Goal: Information Seeking & Learning: Learn about a topic

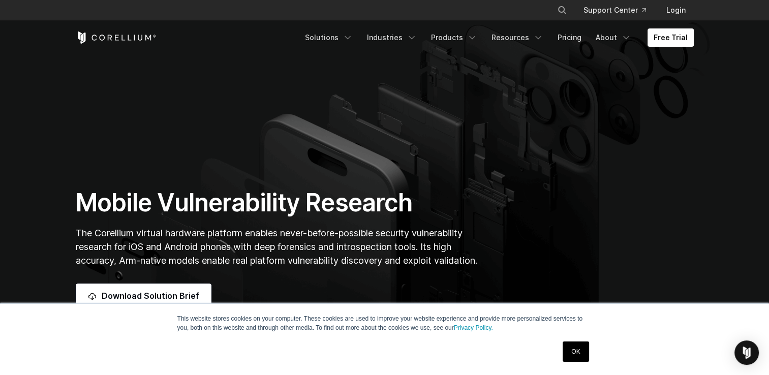
click at [583, 350] on link "OK" at bounding box center [576, 352] width 26 height 20
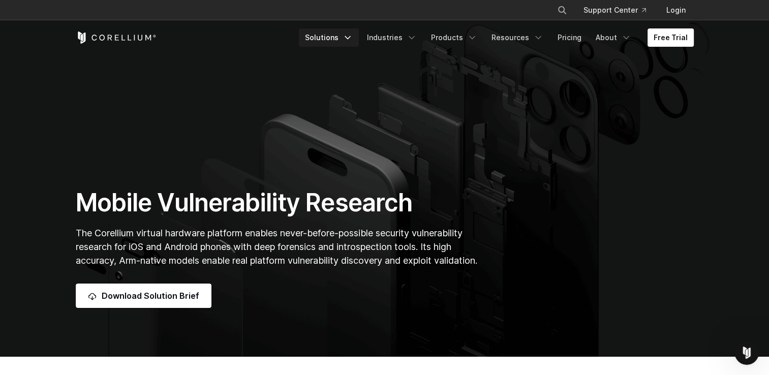
click at [347, 39] on link "Solutions" at bounding box center [329, 37] width 60 height 18
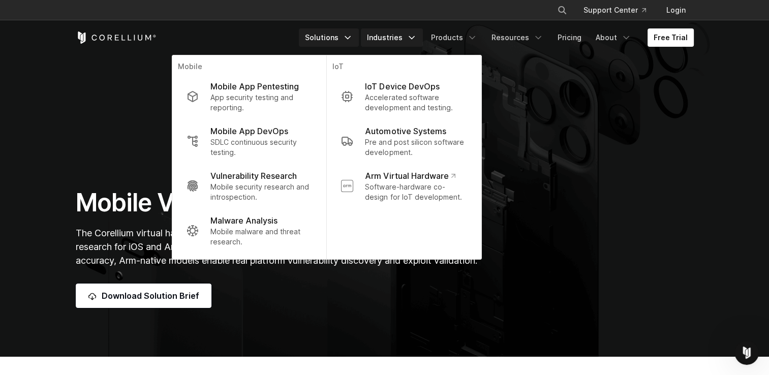
click at [417, 38] on icon "Navigation Menu" at bounding box center [412, 38] width 10 height 10
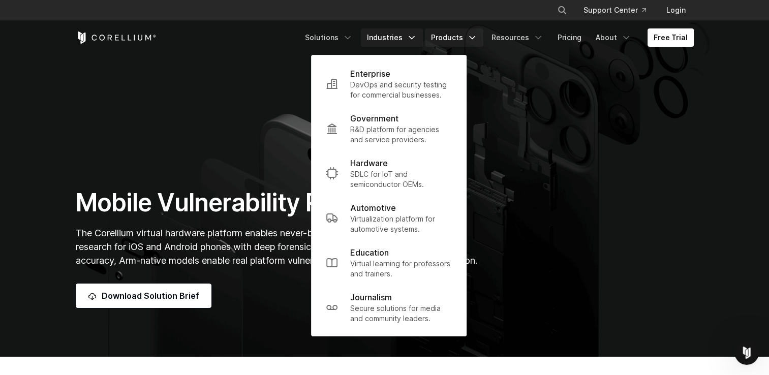
click at [468, 39] on link "Products" at bounding box center [454, 37] width 58 height 18
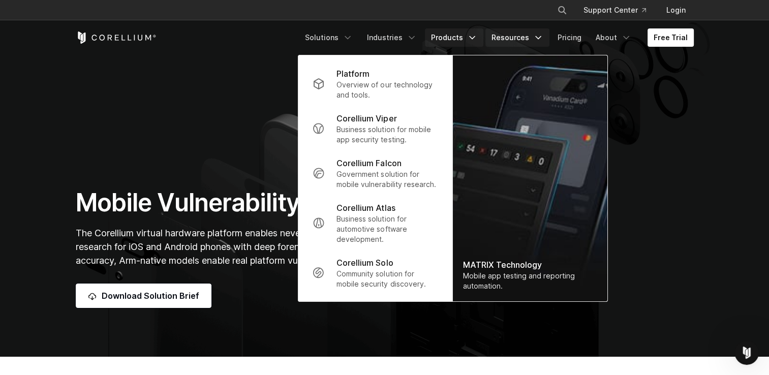
click at [538, 42] on icon "Navigation Menu" at bounding box center [538, 38] width 10 height 10
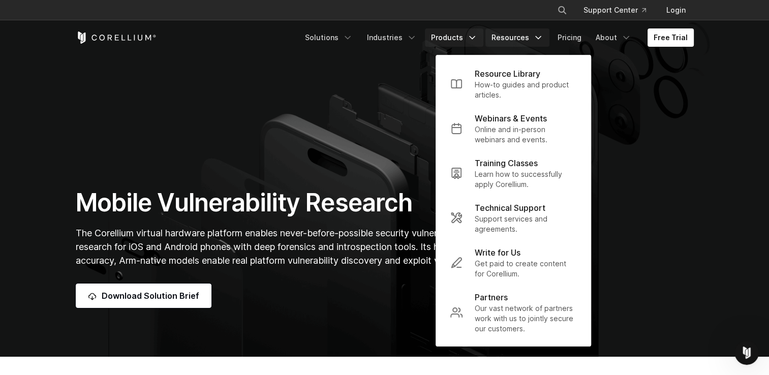
click at [475, 36] on icon "Navigation Menu" at bounding box center [472, 38] width 10 height 10
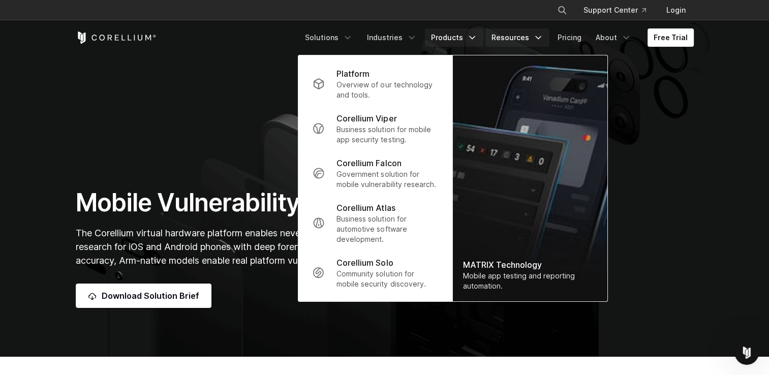
click at [535, 37] on link "Resources" at bounding box center [518, 37] width 64 height 18
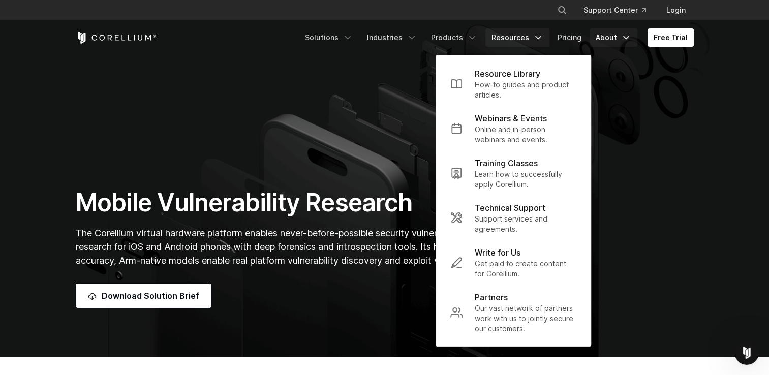
click at [626, 38] on icon "Navigation Menu" at bounding box center [626, 38] width 10 height 10
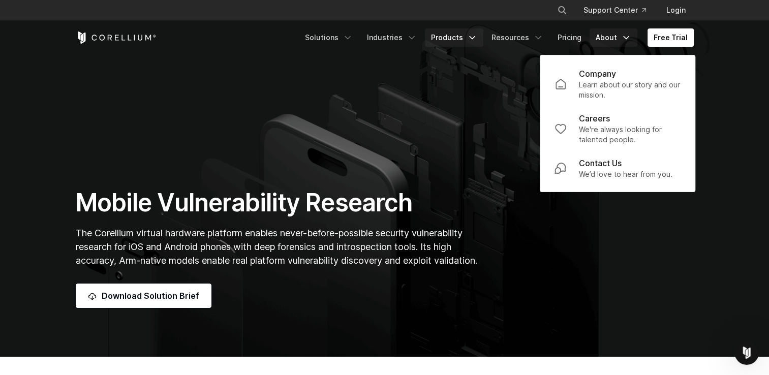
click at [459, 40] on link "Products" at bounding box center [454, 37] width 58 height 18
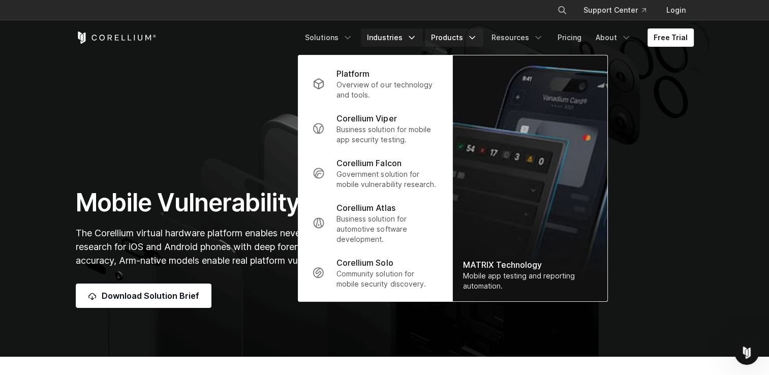
click at [404, 43] on link "Industries" at bounding box center [392, 37] width 62 height 18
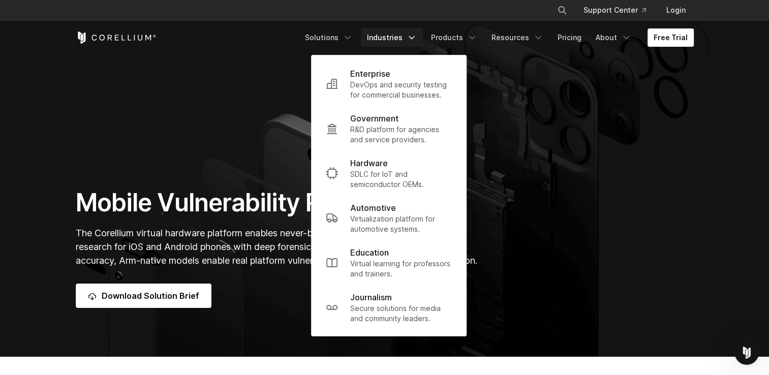
click at [566, 131] on section "Mobile Vulnerability Research The Corellium virtual hardware platform enables n…" at bounding box center [384, 179] width 769 height 356
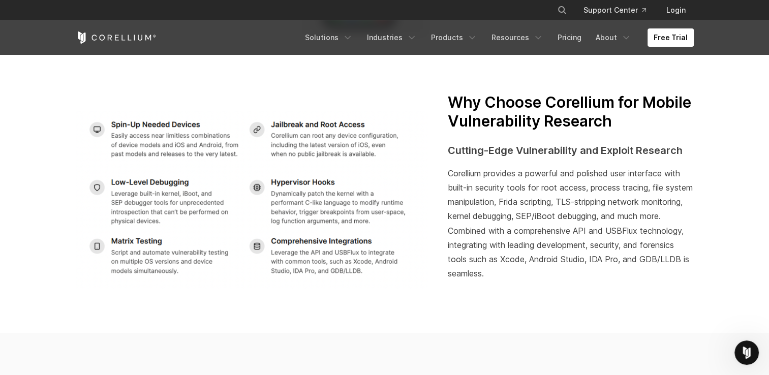
scroll to position [1678, 0]
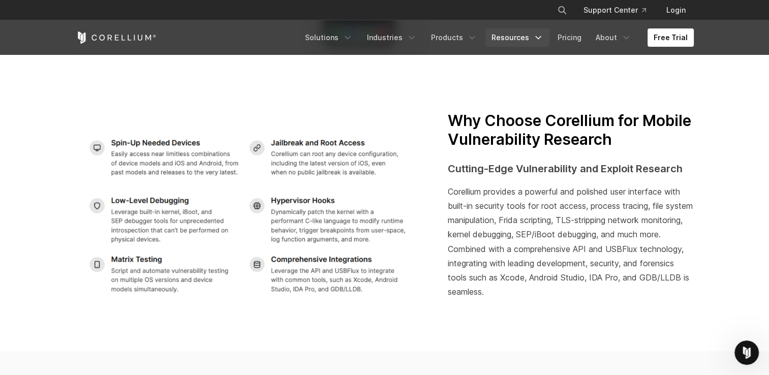
click at [544, 35] on icon "Navigation Menu" at bounding box center [538, 38] width 10 height 10
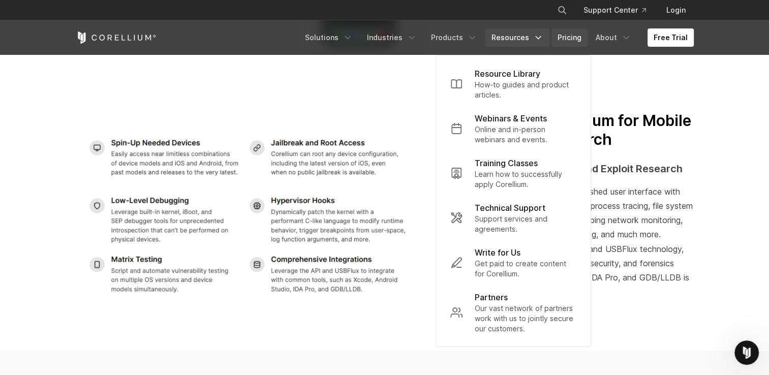
click at [565, 36] on link "Pricing" at bounding box center [570, 37] width 36 height 18
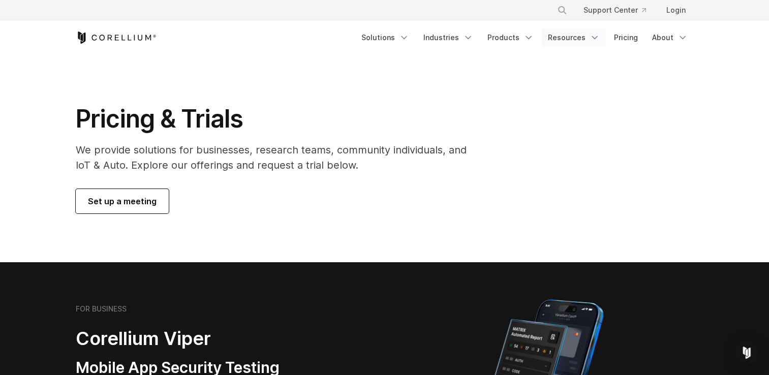
click at [573, 44] on link "Resources" at bounding box center [574, 37] width 64 height 18
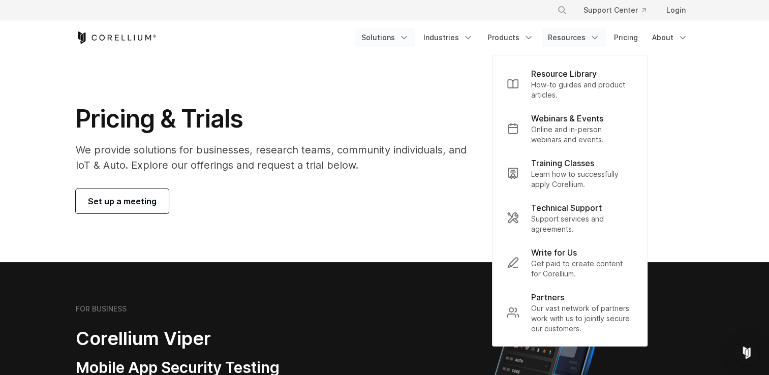
click at [375, 38] on link "Solutions" at bounding box center [385, 37] width 60 height 18
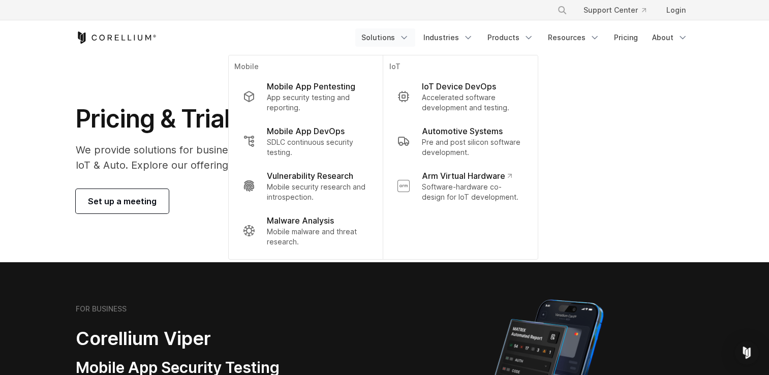
drag, startPoint x: 266, startPoint y: 34, endPoint x: 256, endPoint y: 34, distance: 10.2
click at [266, 34] on div "Free Trial" at bounding box center [216, 38] width 280 height 12
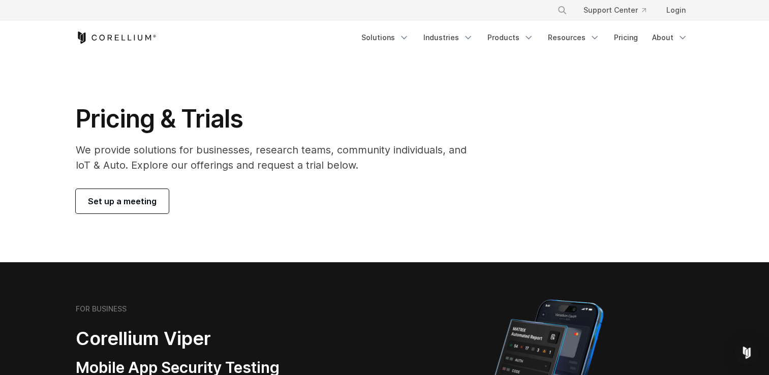
click at [104, 47] on div "Free Trial Solutions" at bounding box center [385, 37] width 618 height 35
click at [118, 40] on icon "Corellium Home" at bounding box center [116, 38] width 81 height 12
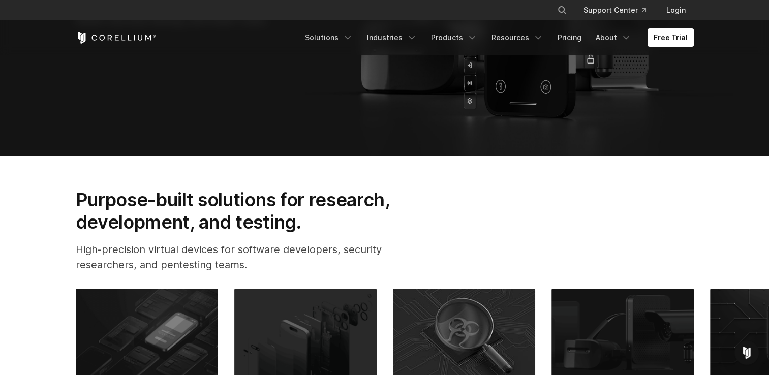
scroll to position [458, 0]
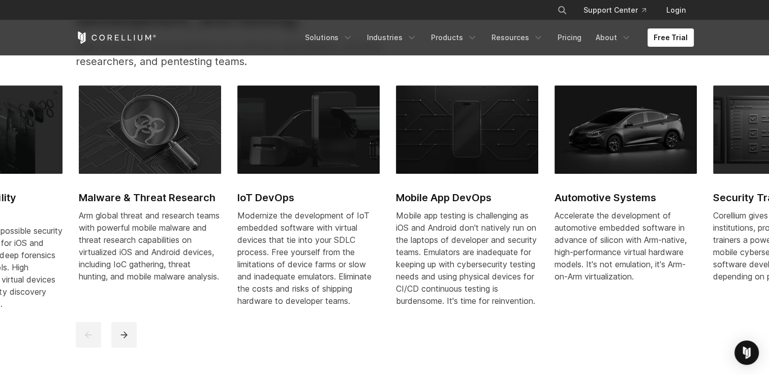
drag, startPoint x: 726, startPoint y: 253, endPoint x: 344, endPoint y: 306, distance: 385.0
click at [396, 305] on div "Mobile app testing is challenging as iOS and Android don't natively run on the …" at bounding box center [467, 259] width 142 height 98
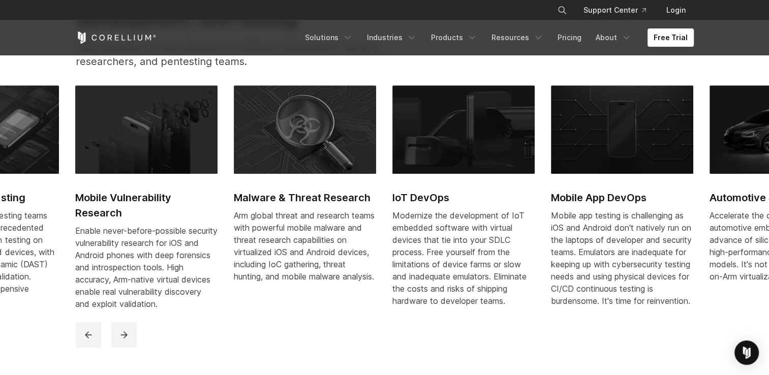
drag, startPoint x: 601, startPoint y: 257, endPoint x: 289, endPoint y: 304, distance: 315.7
click at [551, 299] on div "Mobile app testing is challenging as iOS and Android don't natively run on the …" at bounding box center [622, 259] width 142 height 98
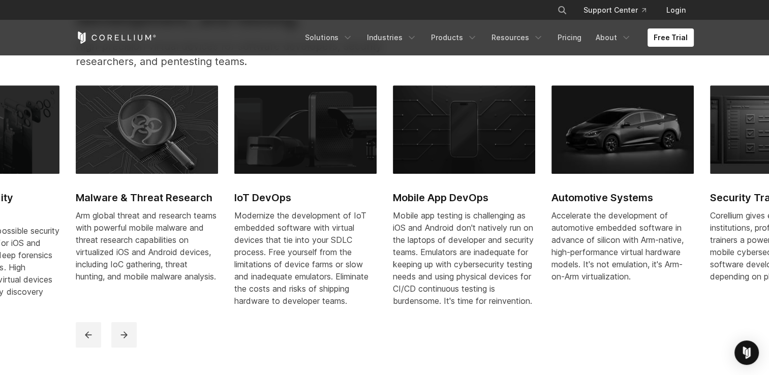
drag, startPoint x: 658, startPoint y: 207, endPoint x: 186, endPoint y: 299, distance: 480.1
click at [552, 288] on link "Automotive Systems Accelerate the development of automotive embedded software i…" at bounding box center [623, 194] width 142 height 218
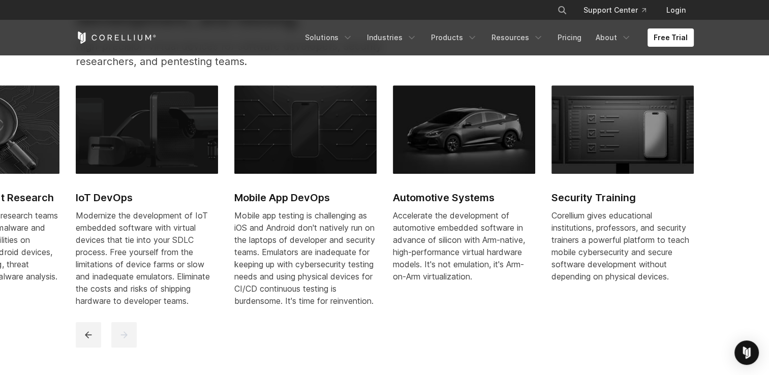
drag, startPoint x: 291, startPoint y: 278, endPoint x: 777, endPoint y: 165, distance: 498.6
click at [377, 228] on div "Mobile app testing is challenging as iOS and Android don't natively run on the …" at bounding box center [305, 259] width 142 height 98
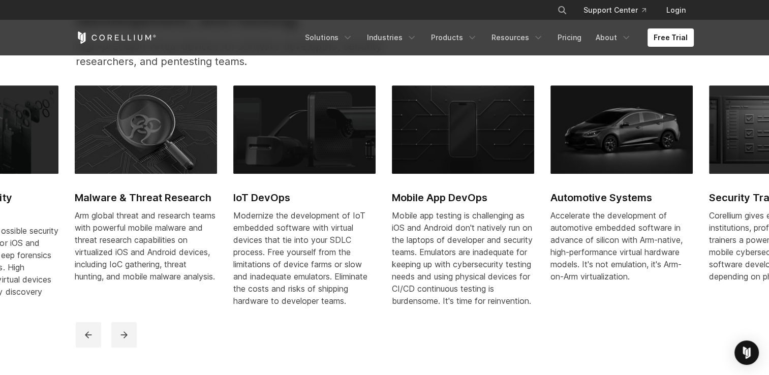
drag, startPoint x: 169, startPoint y: 237, endPoint x: 681, endPoint y: 230, distance: 512.6
click at [217, 230] on div "Arm global threat and research teams with powerful mobile malware and threat re…" at bounding box center [146, 246] width 142 height 73
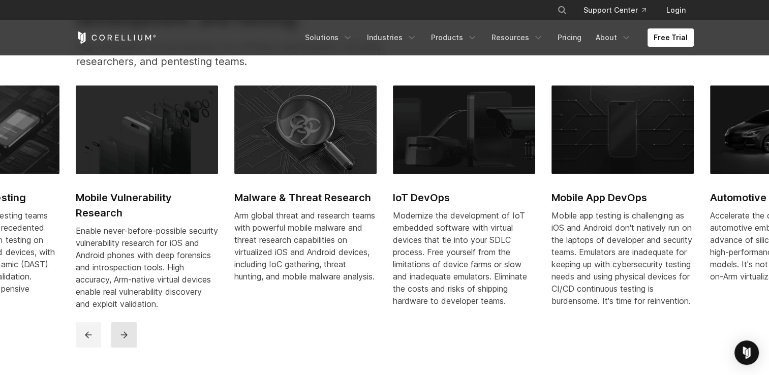
click at [126, 339] on icon "next" at bounding box center [124, 335] width 10 height 10
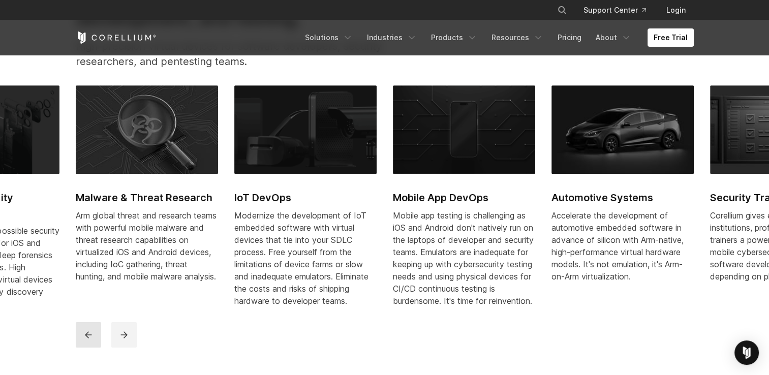
click at [80, 345] on button "previous" at bounding box center [88, 334] width 25 height 25
click at [85, 340] on icon "previous" at bounding box center [88, 335] width 10 height 10
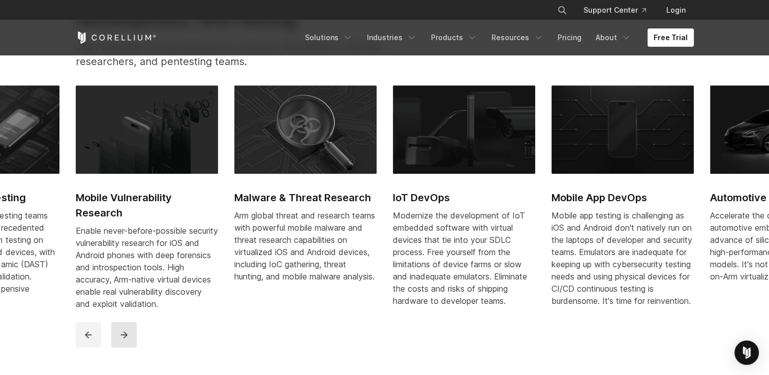
click at [125, 340] on icon "next" at bounding box center [124, 335] width 10 height 10
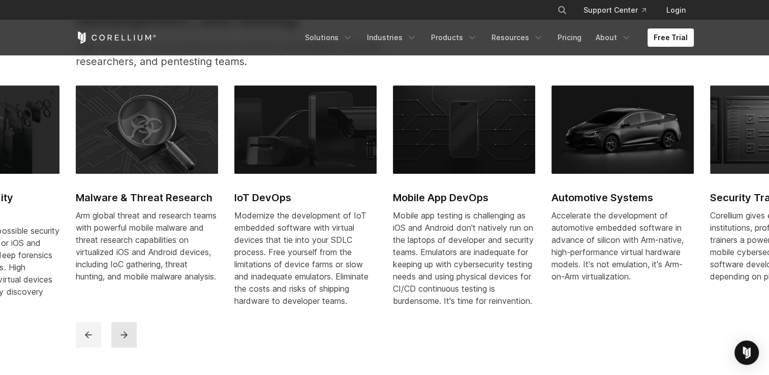
click at [125, 340] on icon "next" at bounding box center [124, 335] width 10 height 10
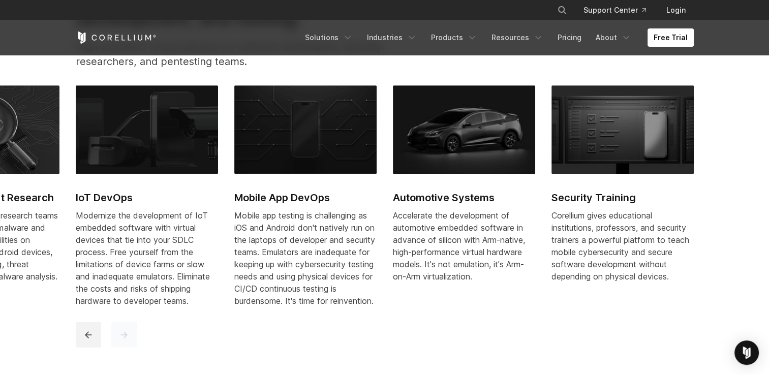
click at [125, 340] on icon "next" at bounding box center [124, 335] width 10 height 10
click at [105, 345] on div at bounding box center [386, 334] width 620 height 25
click at [83, 340] on icon "previous" at bounding box center [88, 335] width 10 height 10
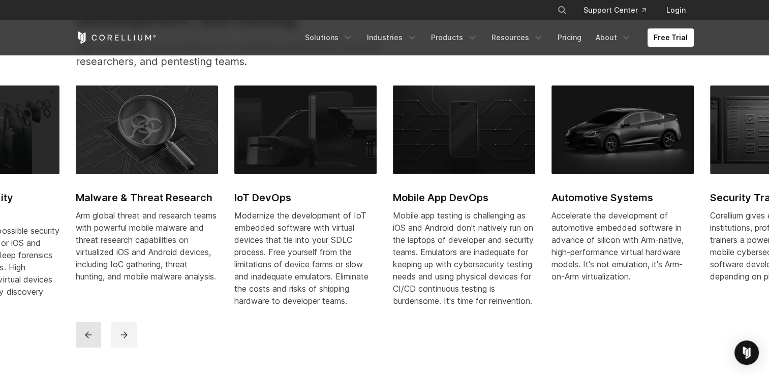
click at [82, 348] on button "previous" at bounding box center [88, 334] width 25 height 25
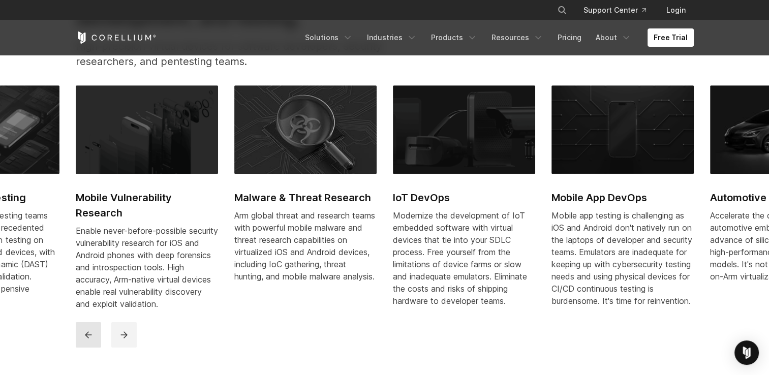
click at [82, 348] on button "previous" at bounding box center [88, 334] width 25 height 25
click at [81, 348] on button "previous" at bounding box center [88, 334] width 25 height 25
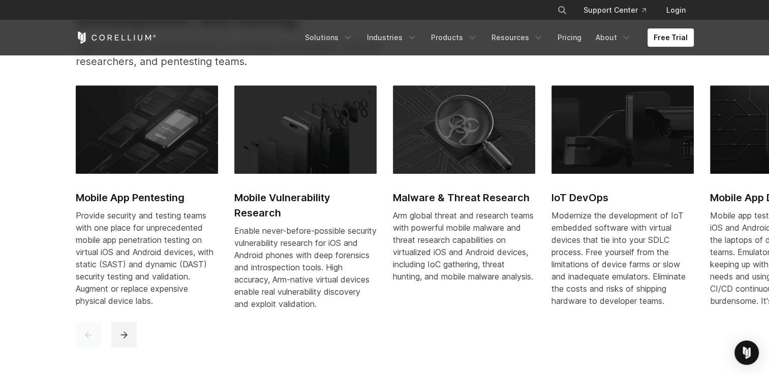
click at [81, 348] on button "previous" at bounding box center [88, 334] width 25 height 25
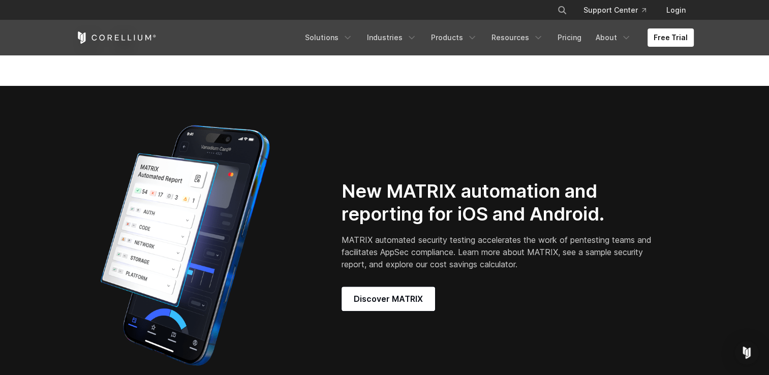
scroll to position [763, 0]
